Goal: Task Accomplishment & Management: Use online tool/utility

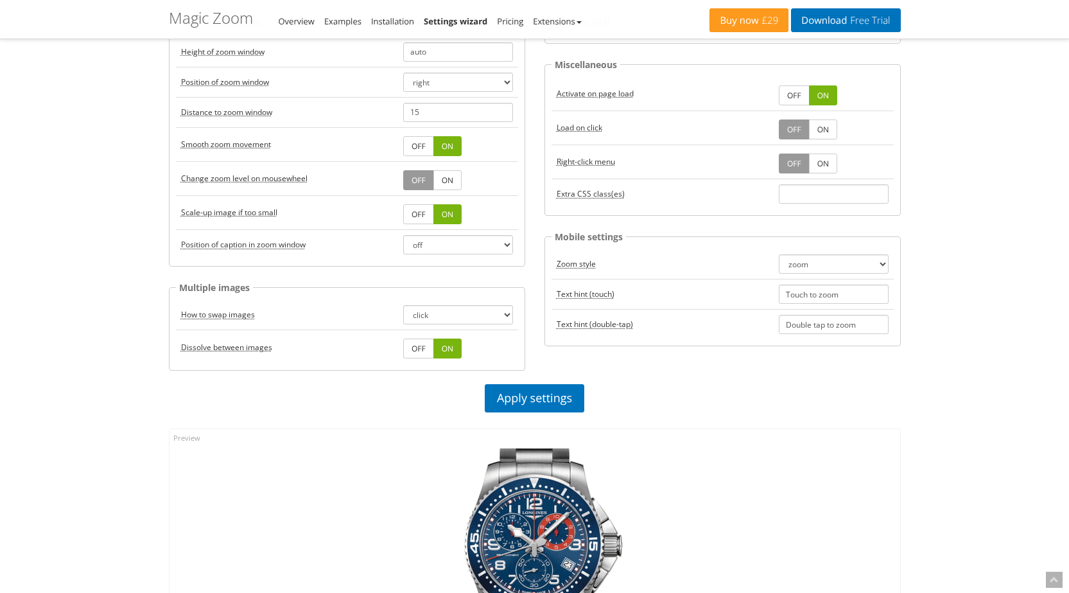
scroll to position [193, 0]
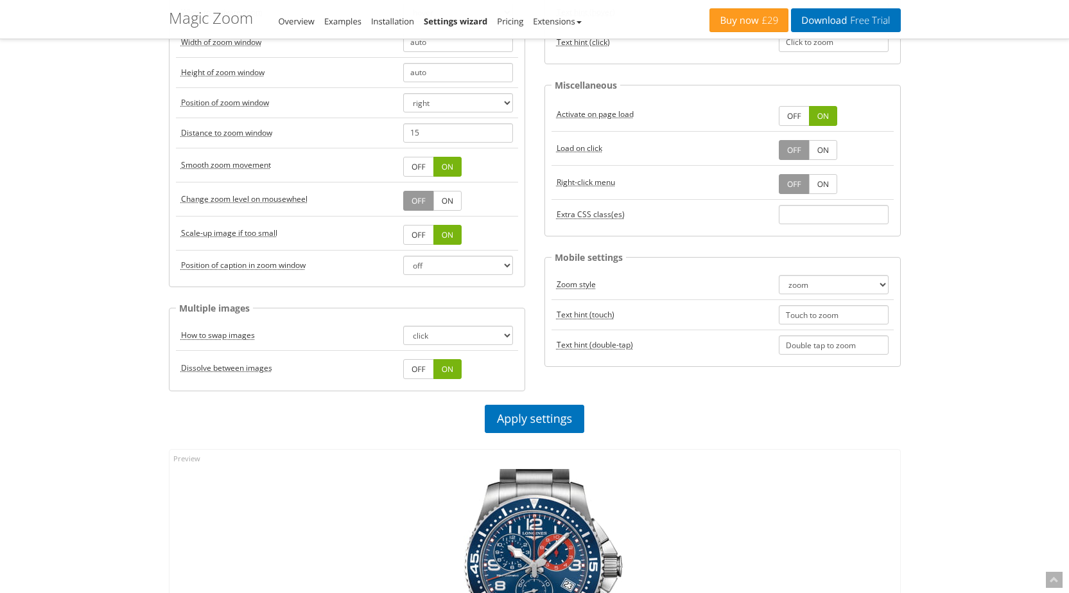
click at [424, 238] on link "OFF" at bounding box center [418, 235] width 31 height 20
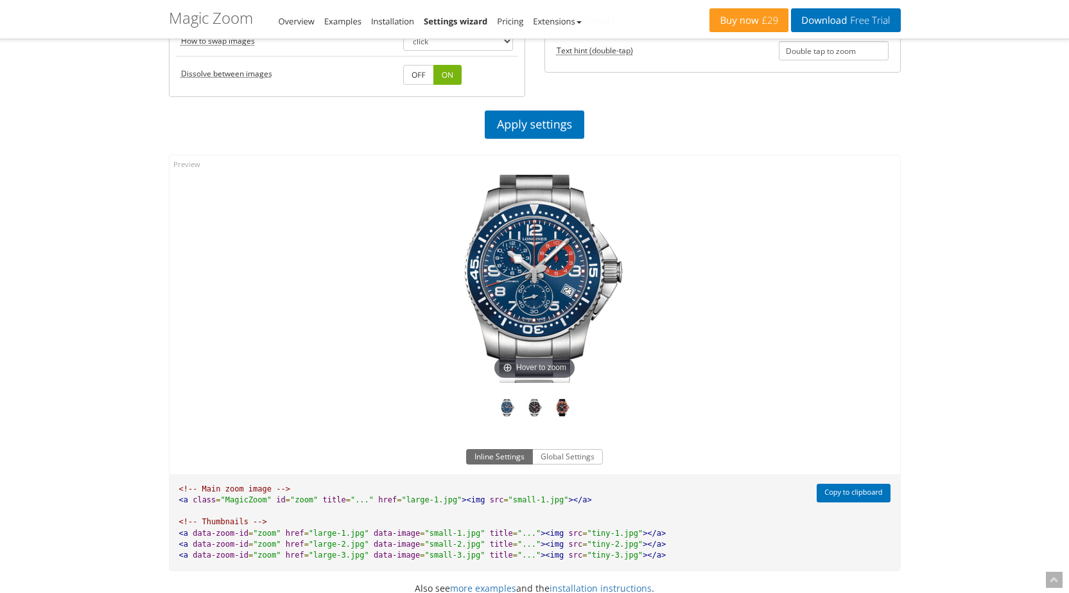
scroll to position [456, 0]
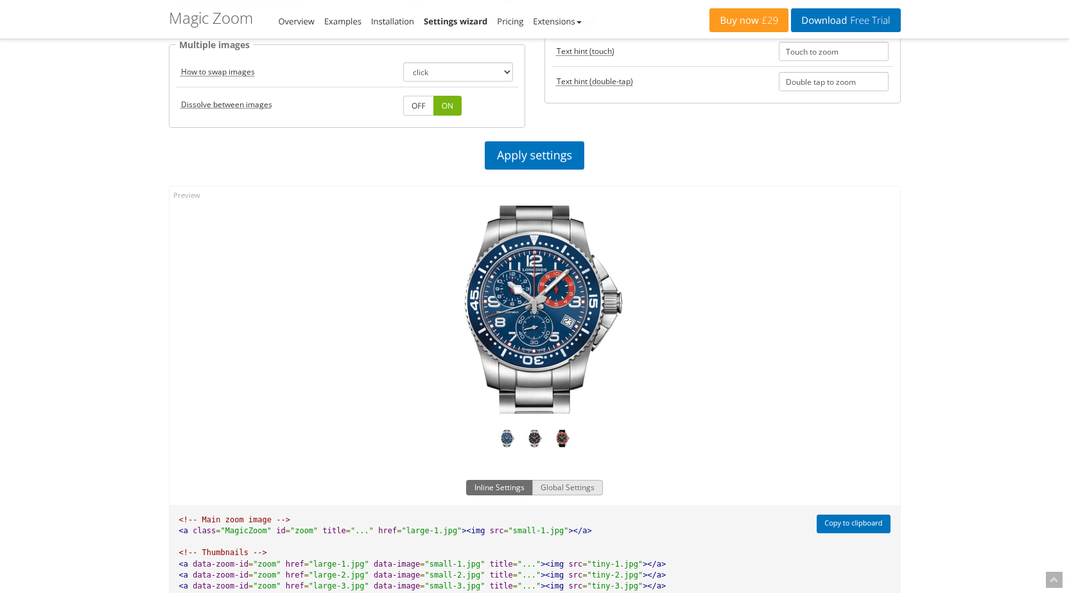
click at [568, 491] on button "Global Settings" at bounding box center [567, 487] width 71 height 15
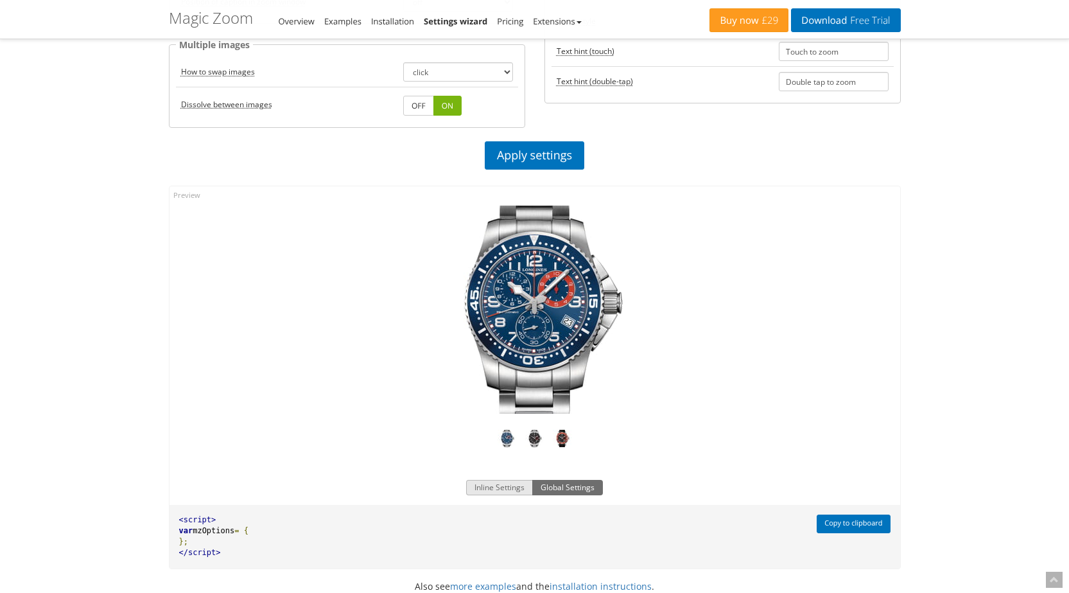
click at [500, 487] on button "Inline Settings" at bounding box center [499, 487] width 67 height 15
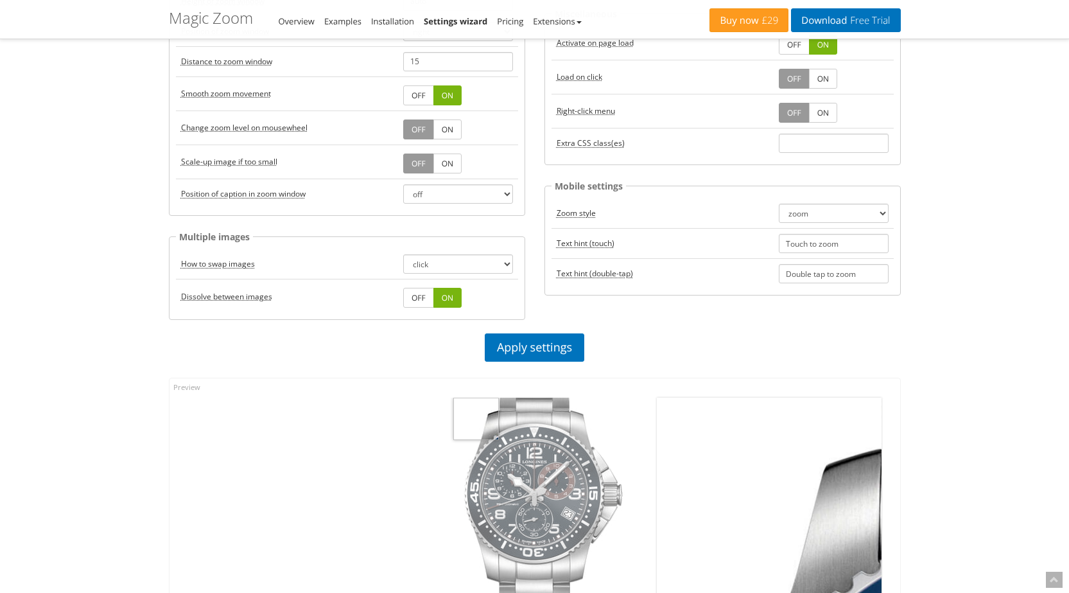
scroll to position [263, 0]
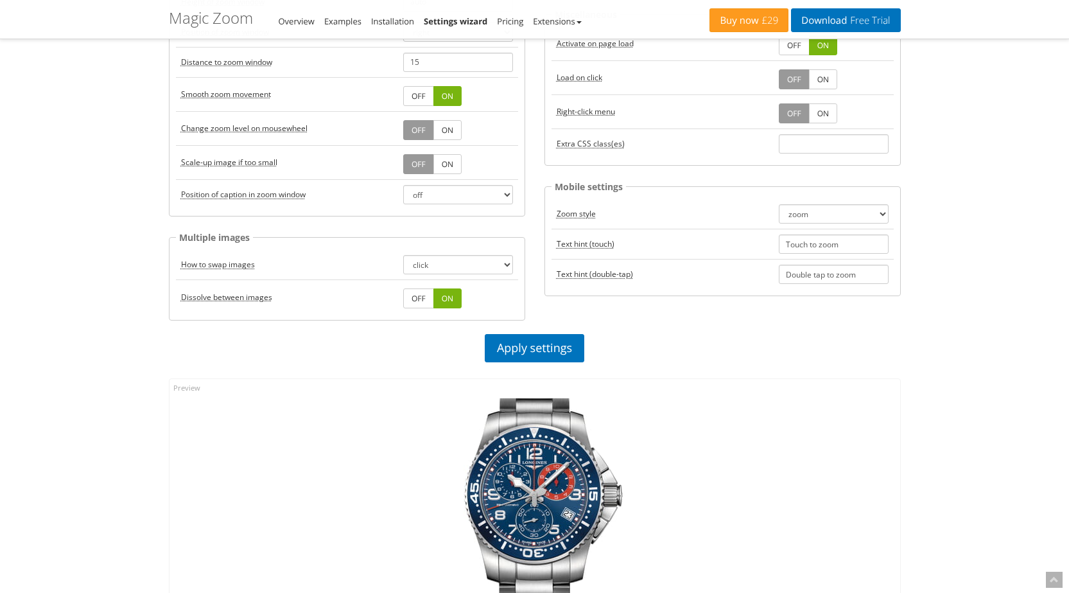
click at [439, 167] on link "ON" at bounding box center [447, 164] width 28 height 20
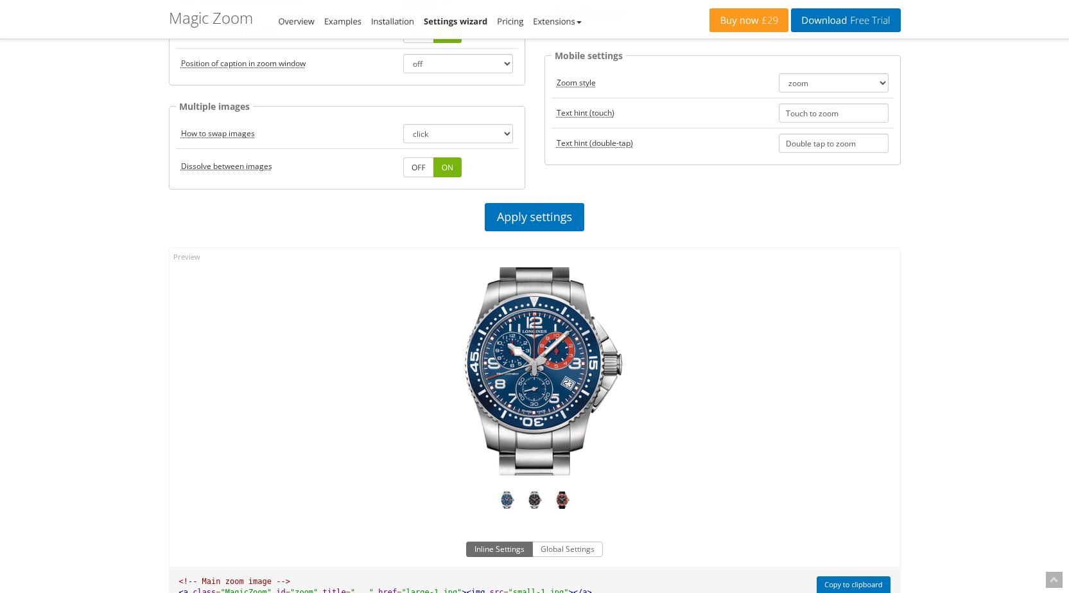
scroll to position [648, 0]
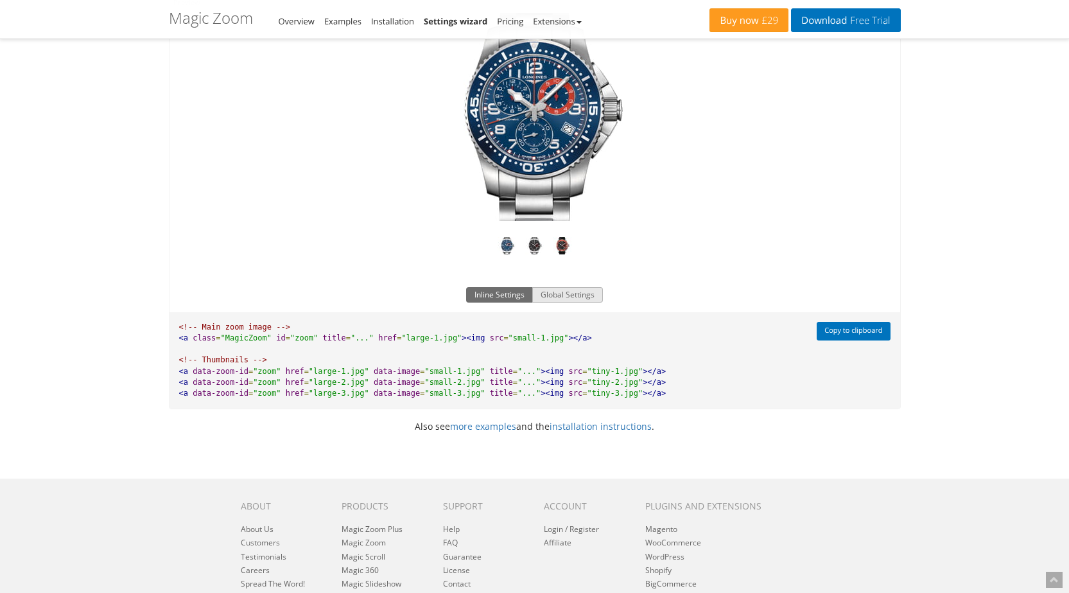
click at [564, 297] on button "Global Settings" at bounding box center [567, 294] width 71 height 15
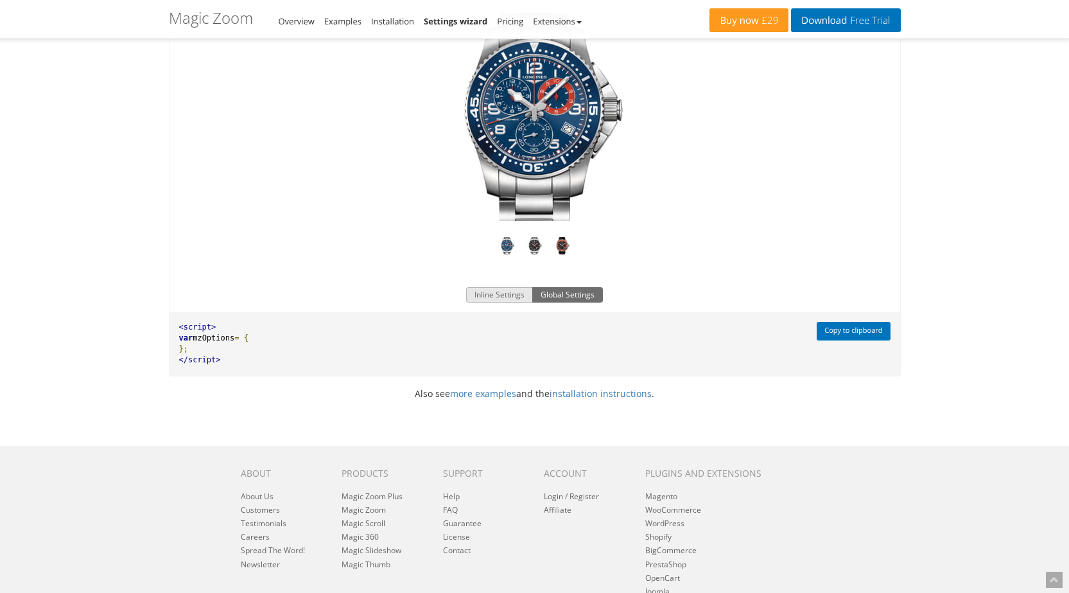
click at [512, 291] on button "Inline Settings" at bounding box center [499, 294] width 67 height 15
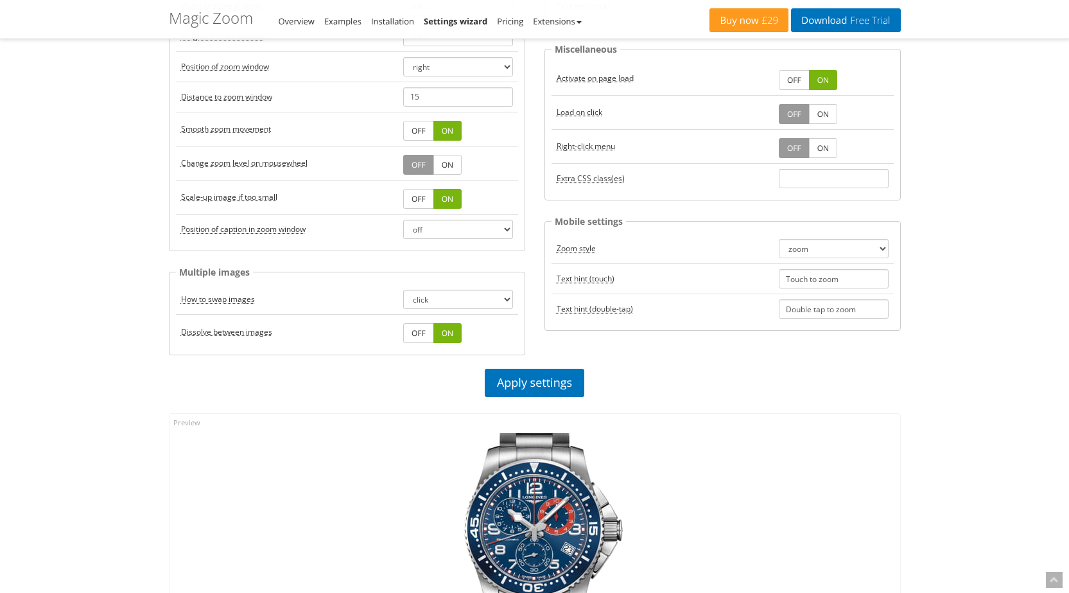
scroll to position [199, 0]
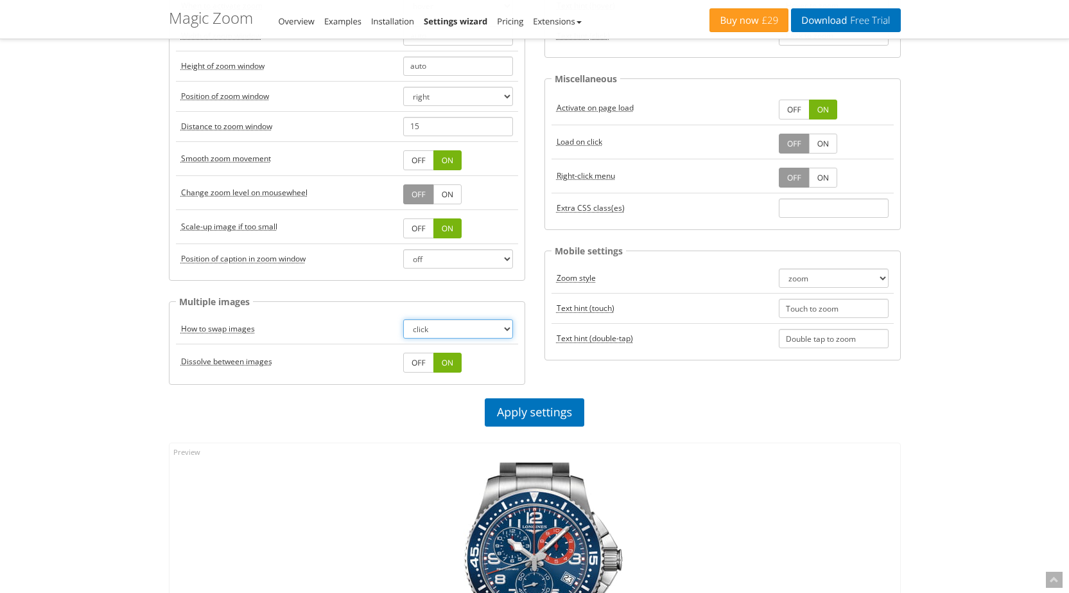
drag, startPoint x: 422, startPoint y: 331, endPoint x: 428, endPoint y: 336, distance: 7.8
click at [422, 331] on select "click hover" at bounding box center [458, 328] width 110 height 19
click at [646, 373] on div "Hint When to show hint once always off Text hint (hover) Hover to zoom Text hin…" at bounding box center [723, 157] width 376 height 433
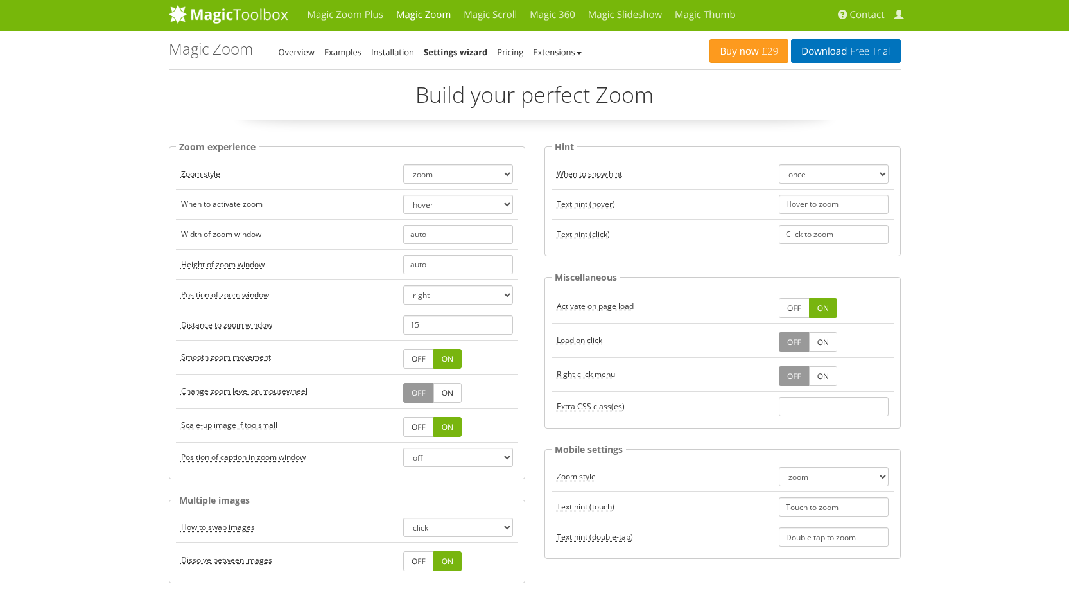
scroll to position [0, 0]
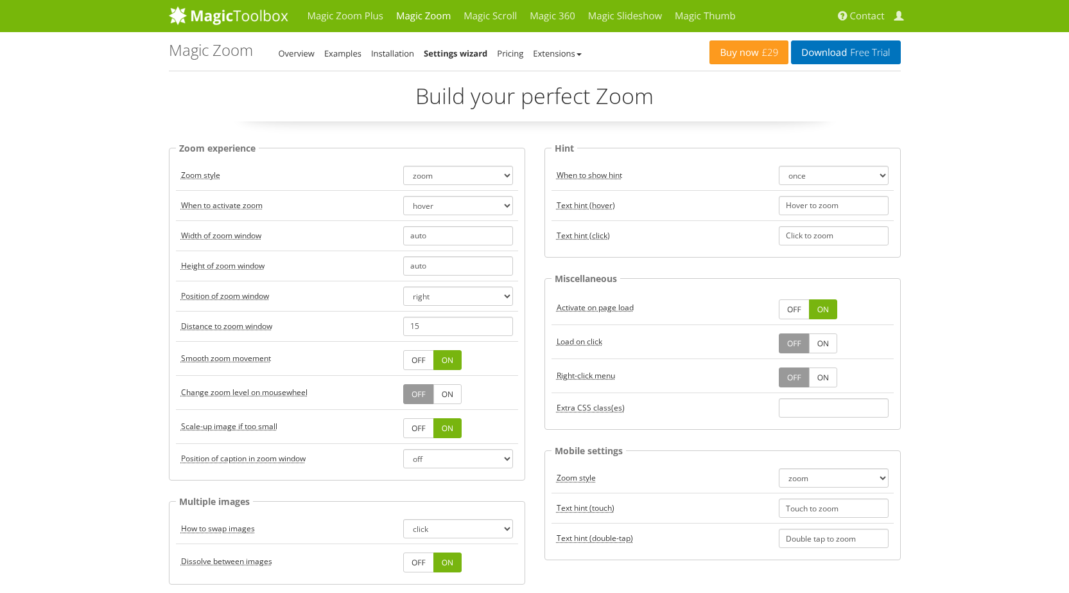
click at [826, 342] on link "ON" at bounding box center [823, 343] width 28 height 20
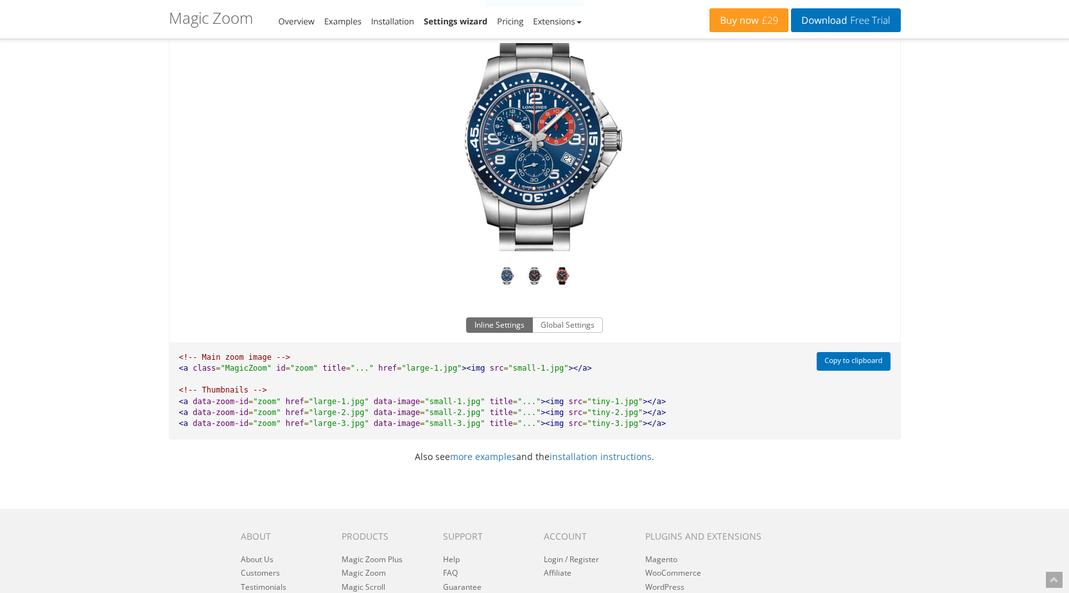
scroll to position [642, 0]
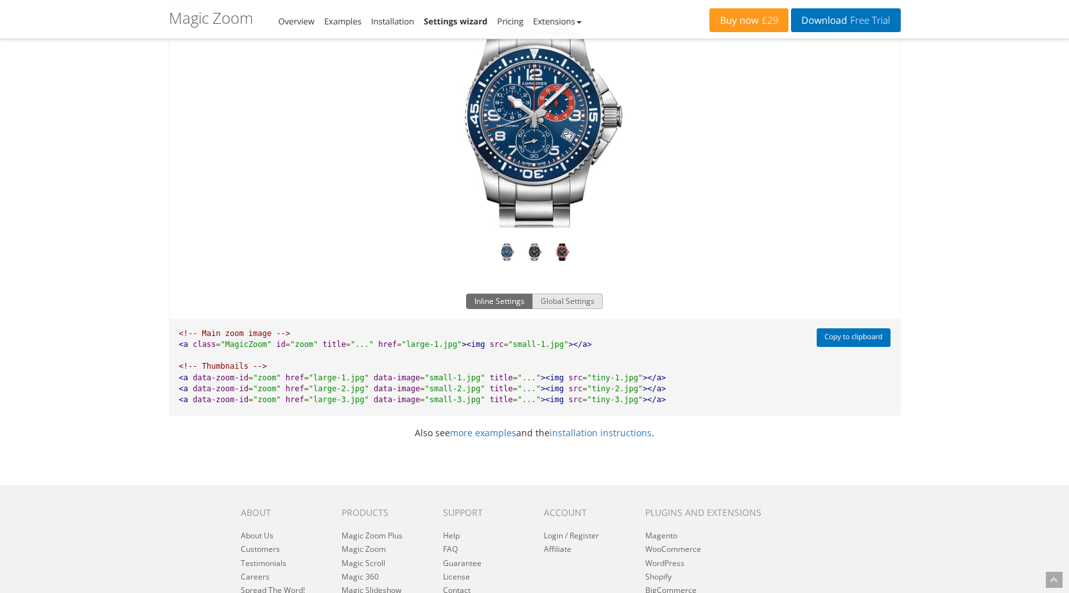
click at [573, 302] on button "Global Settings" at bounding box center [567, 300] width 71 height 15
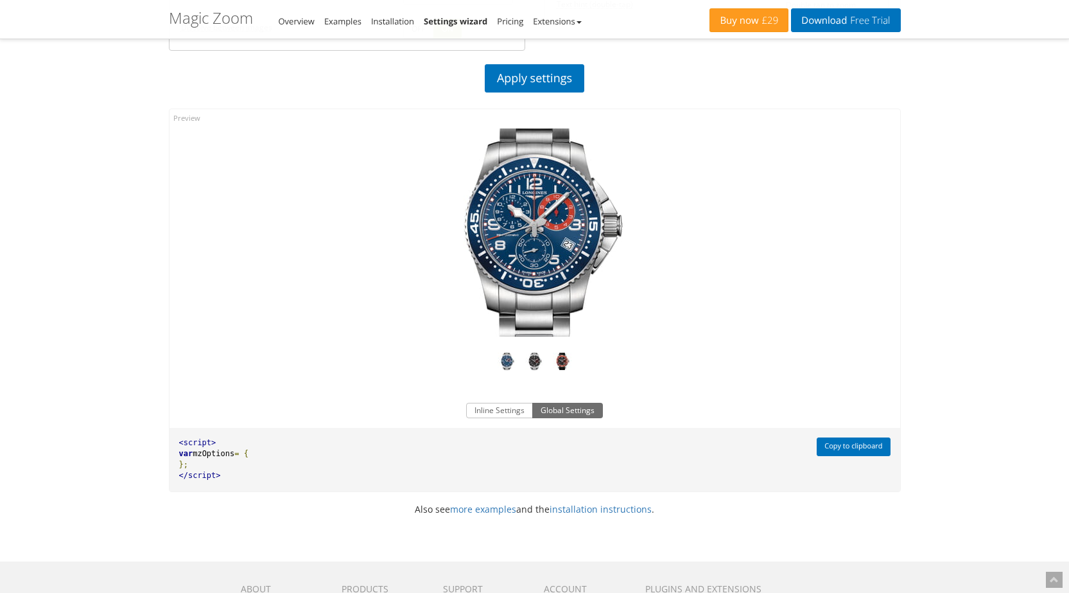
scroll to position [321, 0]
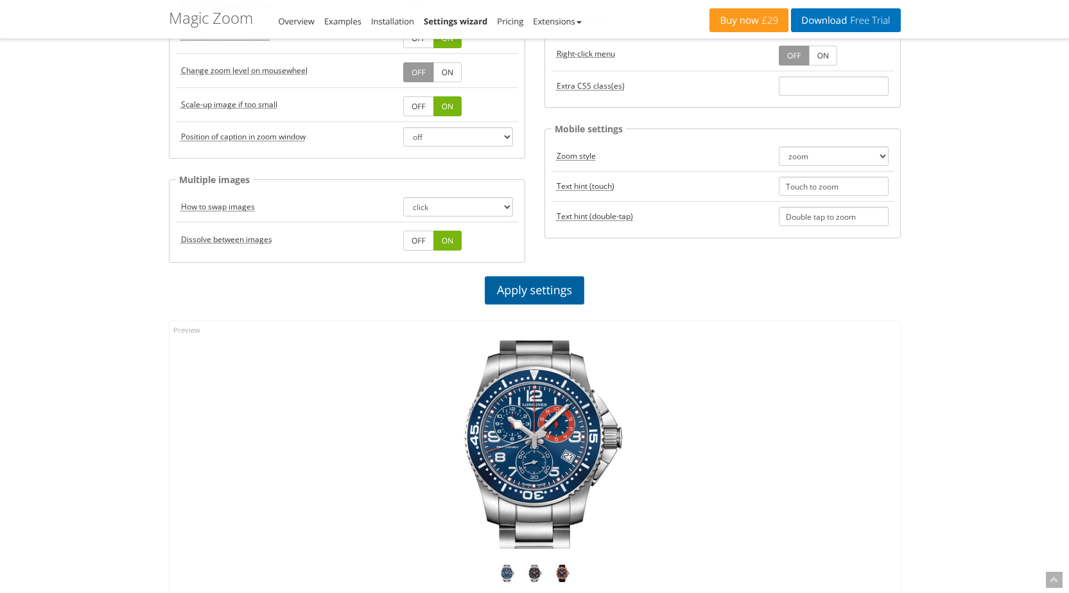
click at [544, 283] on link "Apply settings" at bounding box center [535, 290] width 100 height 28
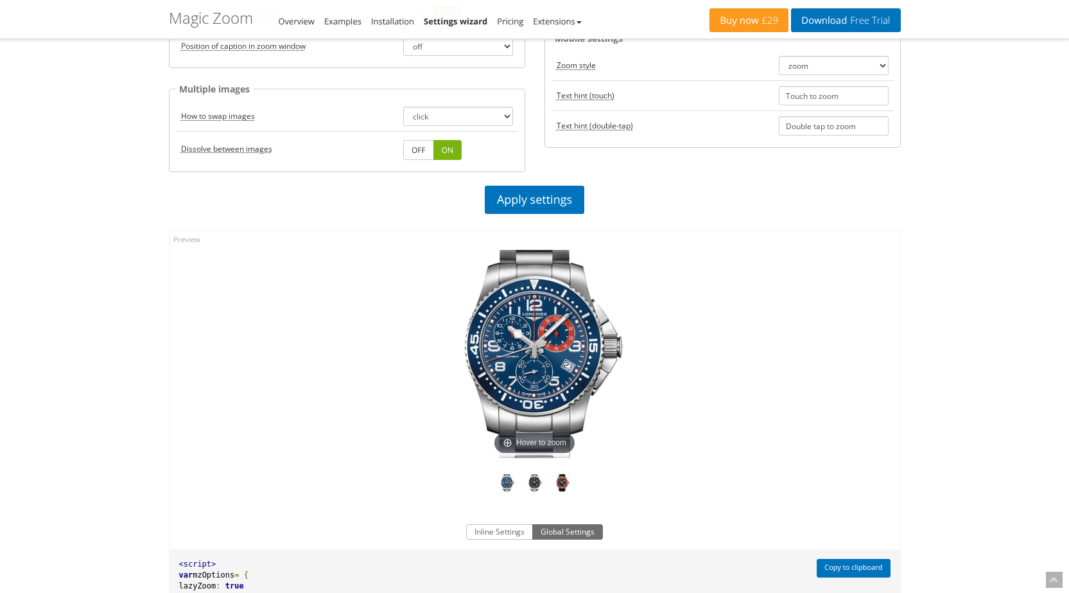
scroll to position [706, 0]
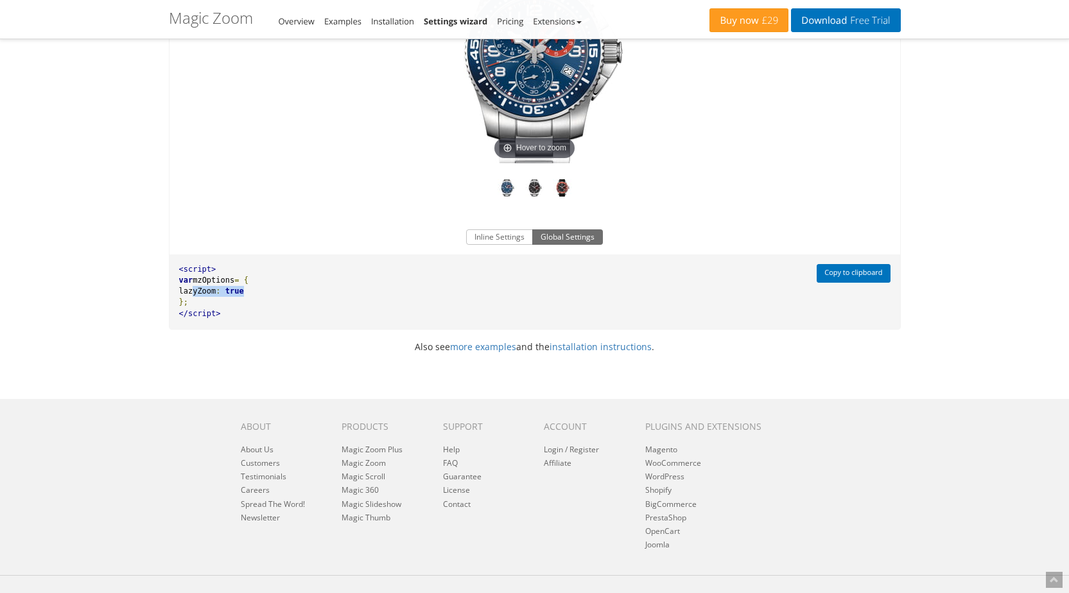
drag, startPoint x: 259, startPoint y: 289, endPoint x: 213, endPoint y: 294, distance: 46.5
click at [196, 293] on pre "<script> var mzOptions = { lazyZoom : true }; </script>" at bounding box center [490, 291] width 641 height 74
copy pre "lazyZoom : true"
click at [500, 230] on button "Inline Settings" at bounding box center [499, 236] width 67 height 15
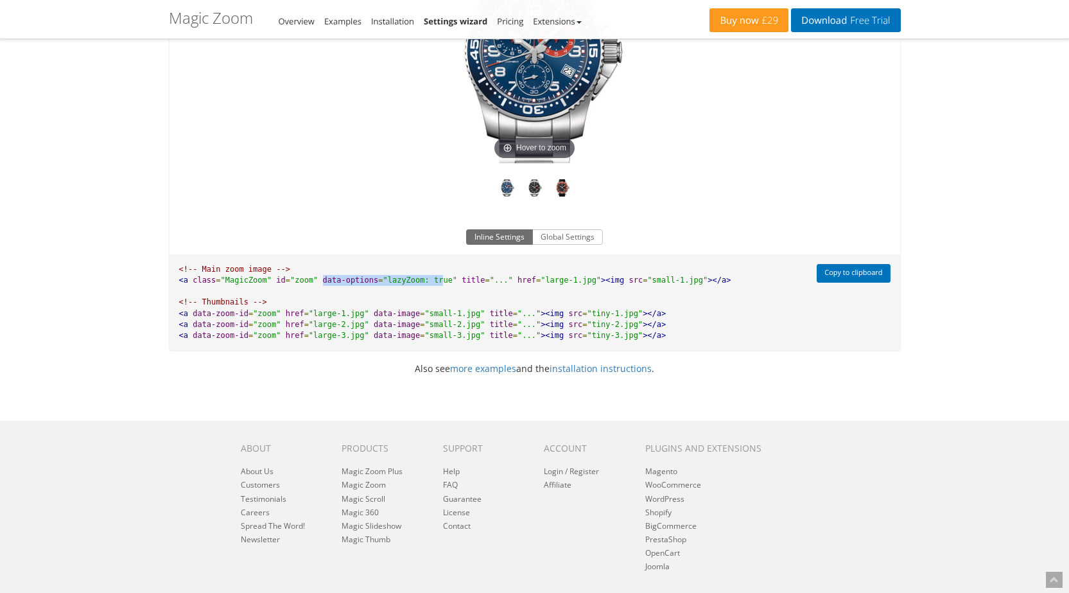
drag, startPoint x: 311, startPoint y: 280, endPoint x: 420, endPoint y: 284, distance: 109.2
click at [420, 284] on pre "<!-- Main zoom image --> <a class = "MagicZoom" id = "zoom" data-options = "laz…" at bounding box center [490, 302] width 641 height 96
click at [430, 284] on span ""lazyZoom: true"" at bounding box center [420, 279] width 74 height 9
drag, startPoint x: 429, startPoint y: 281, endPoint x: 372, endPoint y: 277, distance: 56.6
click at [383, 277] on span ""lazyZoom: true"" at bounding box center [420, 279] width 74 height 9
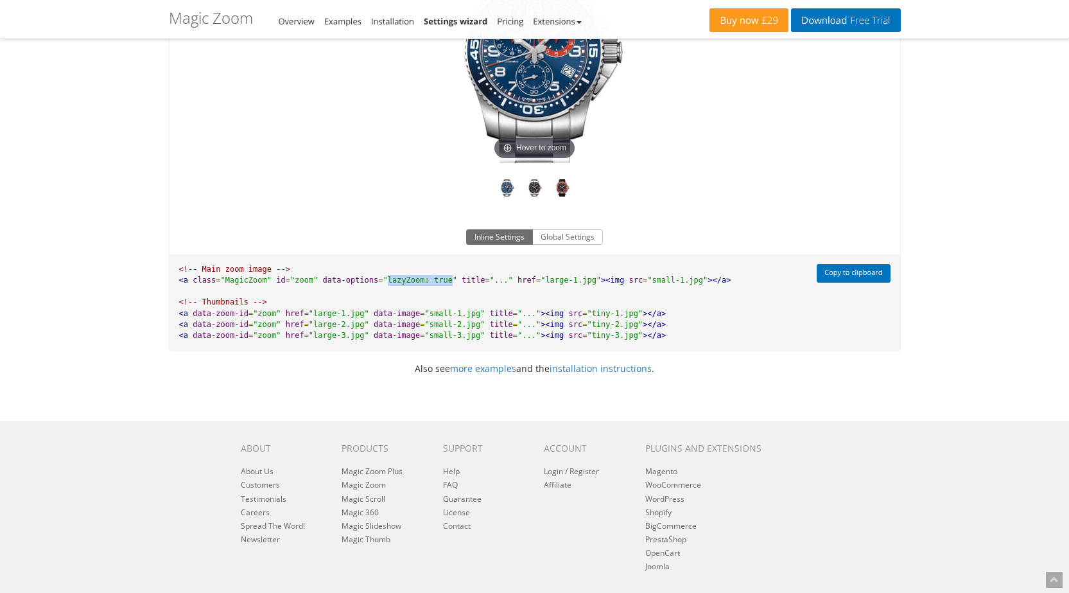
copy span "lazyZoom: true"
